Goal: Entertainment & Leisure: Consume media (video, audio)

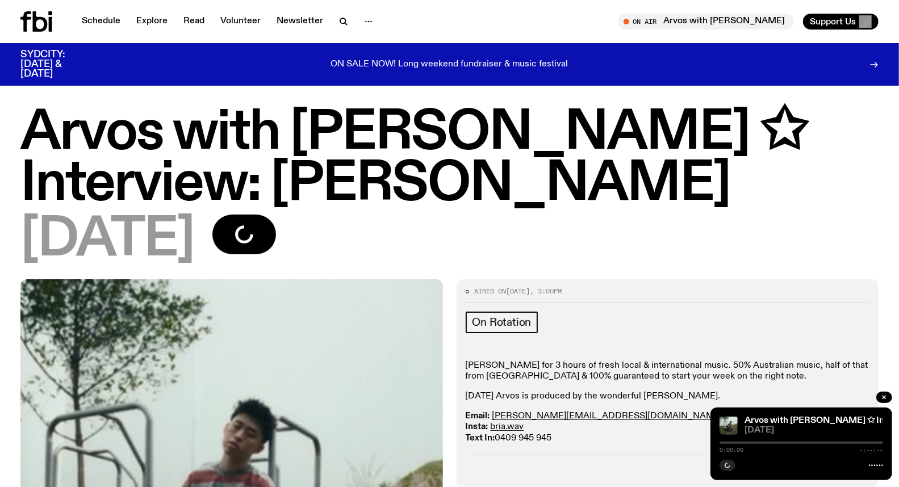
click at [40, 25] on icon at bounding box center [36, 21] width 32 height 20
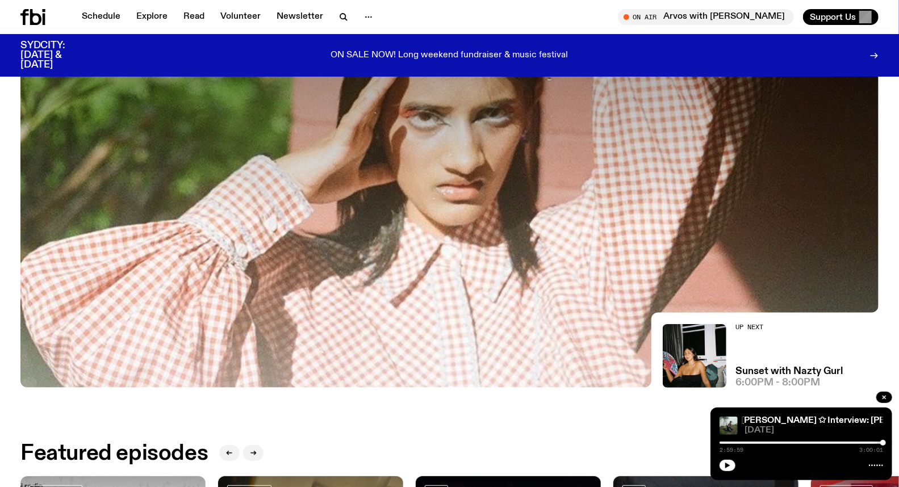
scroll to position [434, 0]
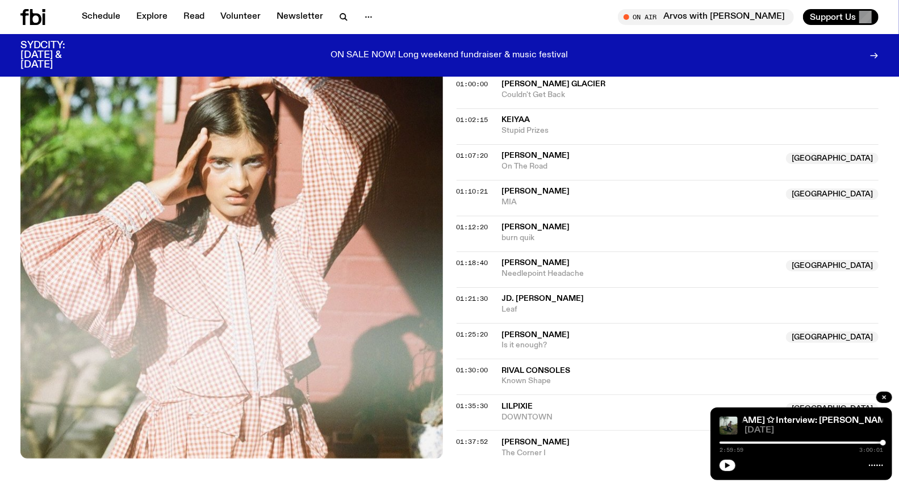
scroll to position [561, 0]
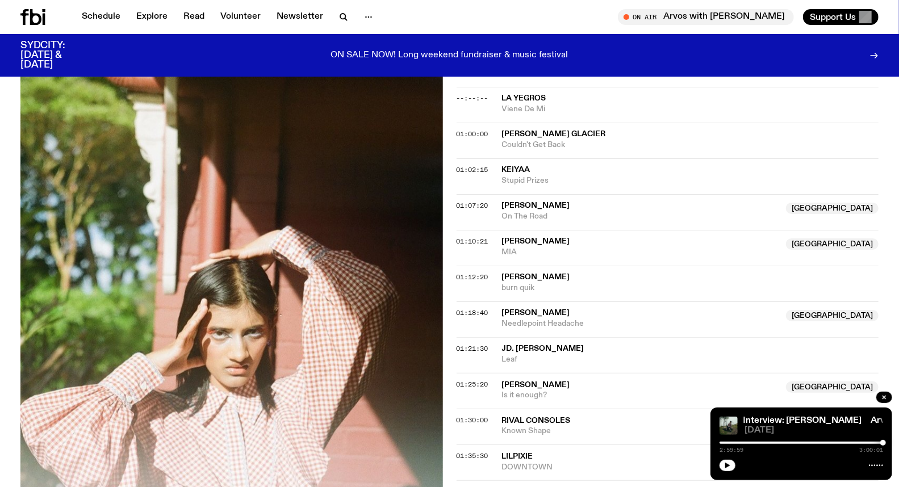
click at [32, 19] on icon at bounding box center [32, 17] width 25 height 16
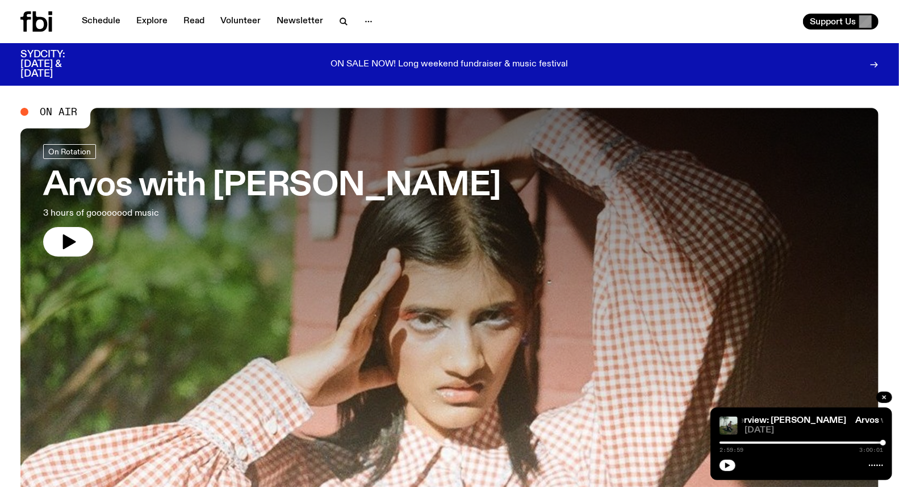
click at [225, 197] on h3 "Arvos with [PERSON_NAME]" at bounding box center [272, 186] width 458 height 32
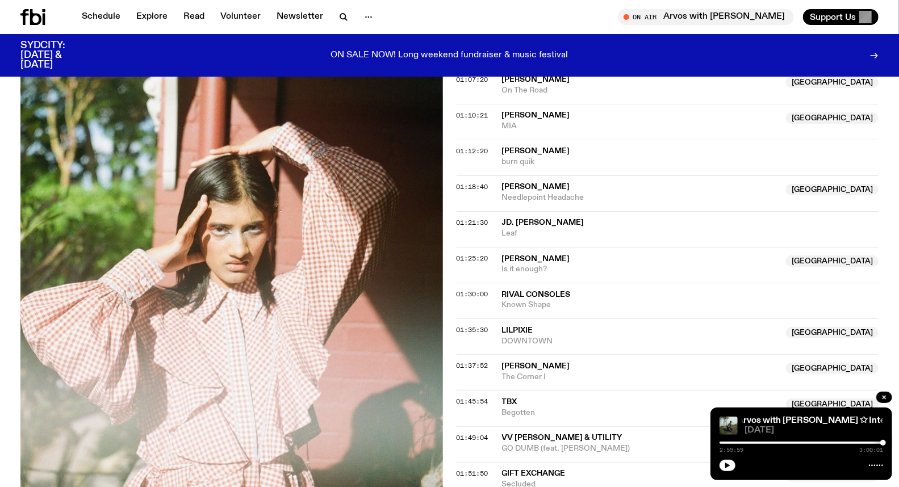
scroll to position [750, 0]
